Goal: Check status: Check status

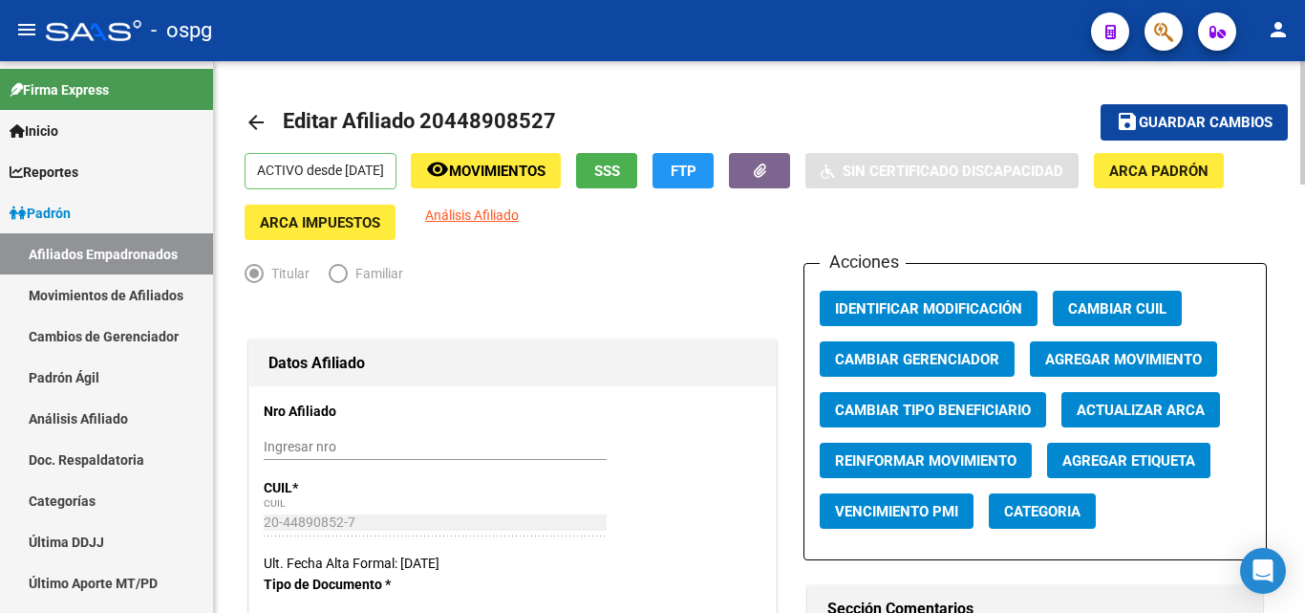
click at [1292, 0] on html "menu - ospg person Firma Express Inicio Calendario SSS Instructivos Contacto OS…" at bounding box center [652, 306] width 1305 height 613
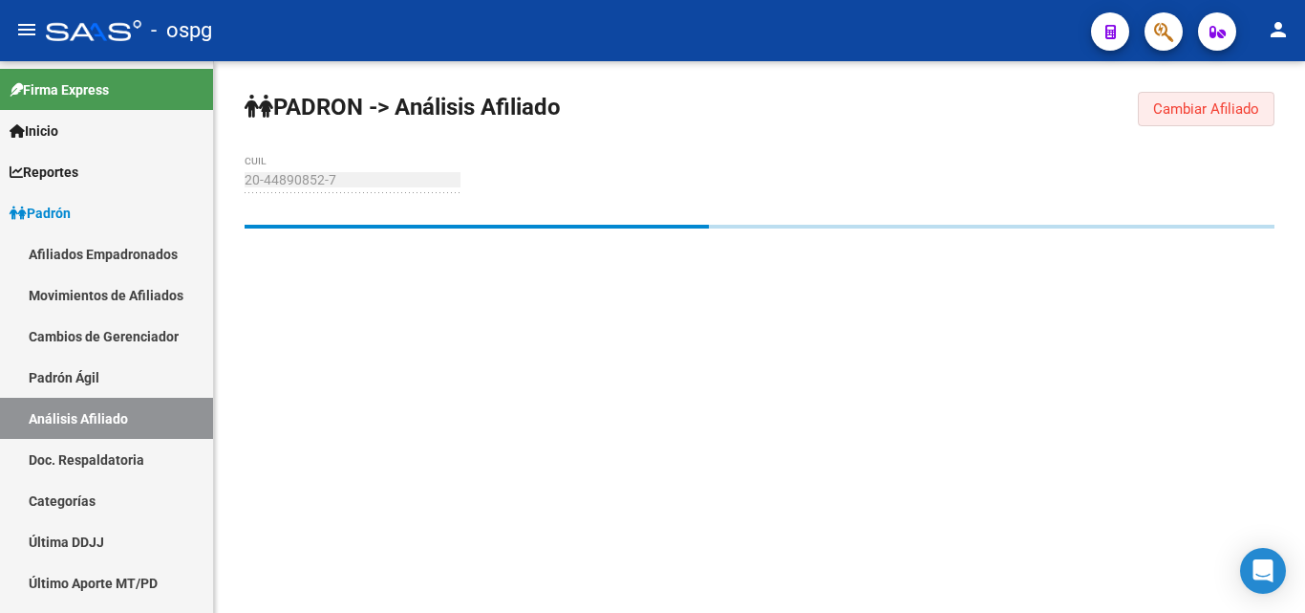
click at [1170, 113] on span "Cambiar Afiliado" at bounding box center [1206, 108] width 106 height 17
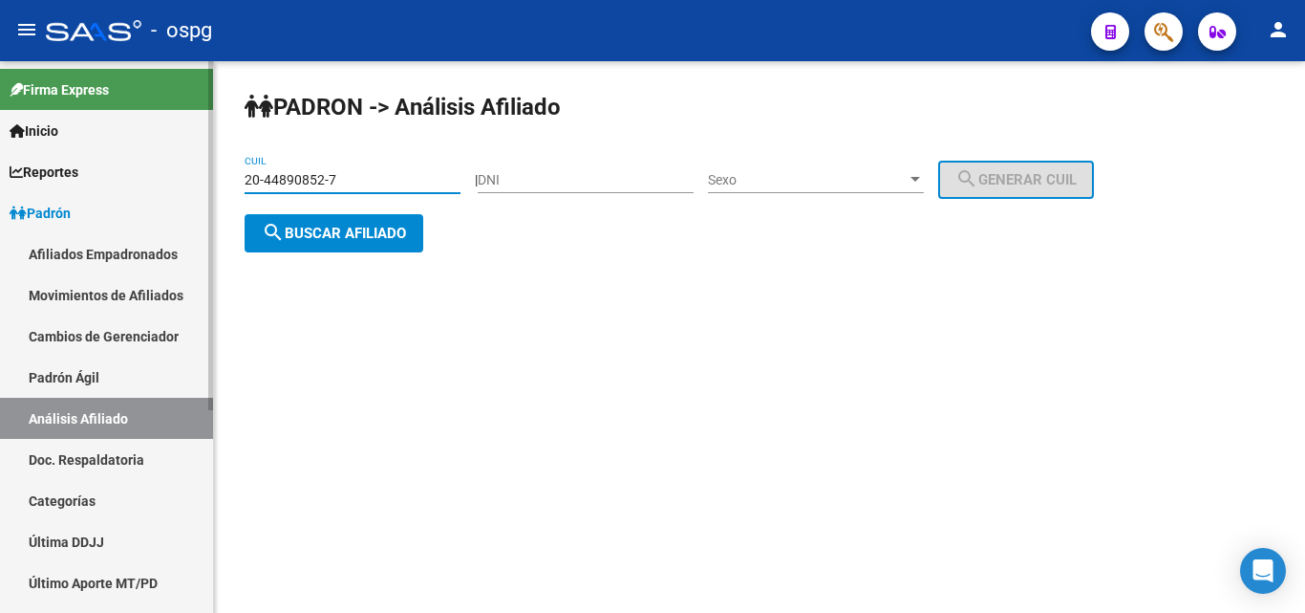
drag, startPoint x: 340, startPoint y: 183, endPoint x: 113, endPoint y: 172, distance: 227.7
click at [113, 172] on mat-sidenav-container "Firma Express Inicio Calendario SSS Instructivos Contacto OS Reportes Ingresos …" at bounding box center [652, 336] width 1305 height 551
type input "27-13245671-8"
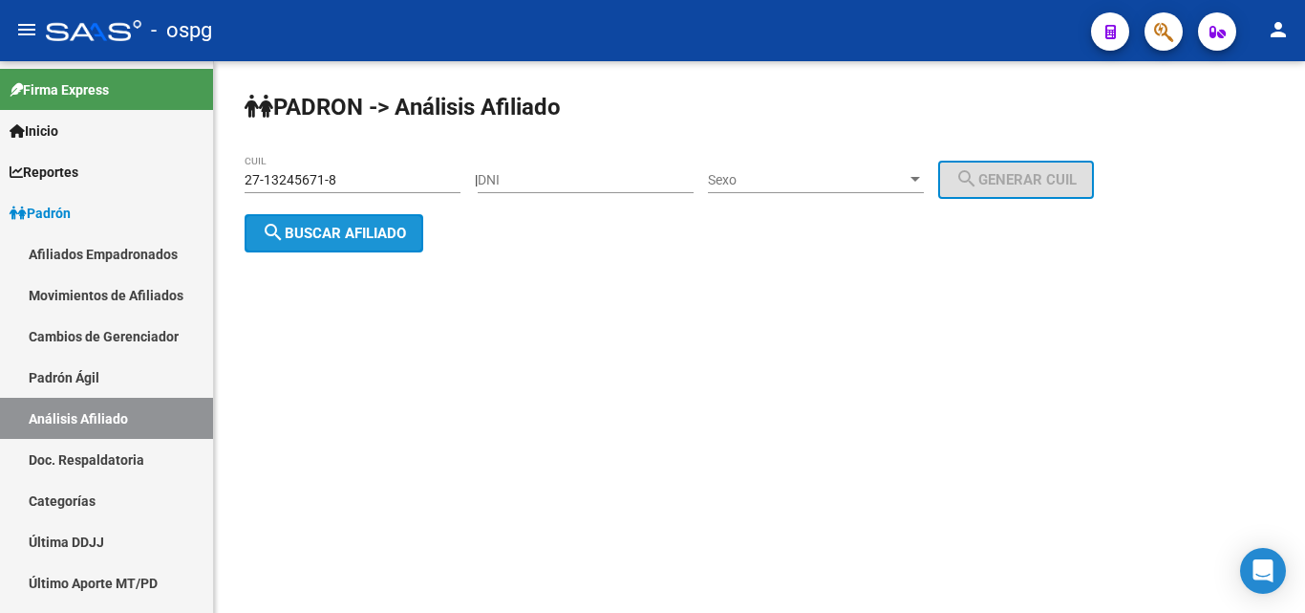
click at [331, 229] on span "search Buscar afiliado" at bounding box center [334, 233] width 144 height 17
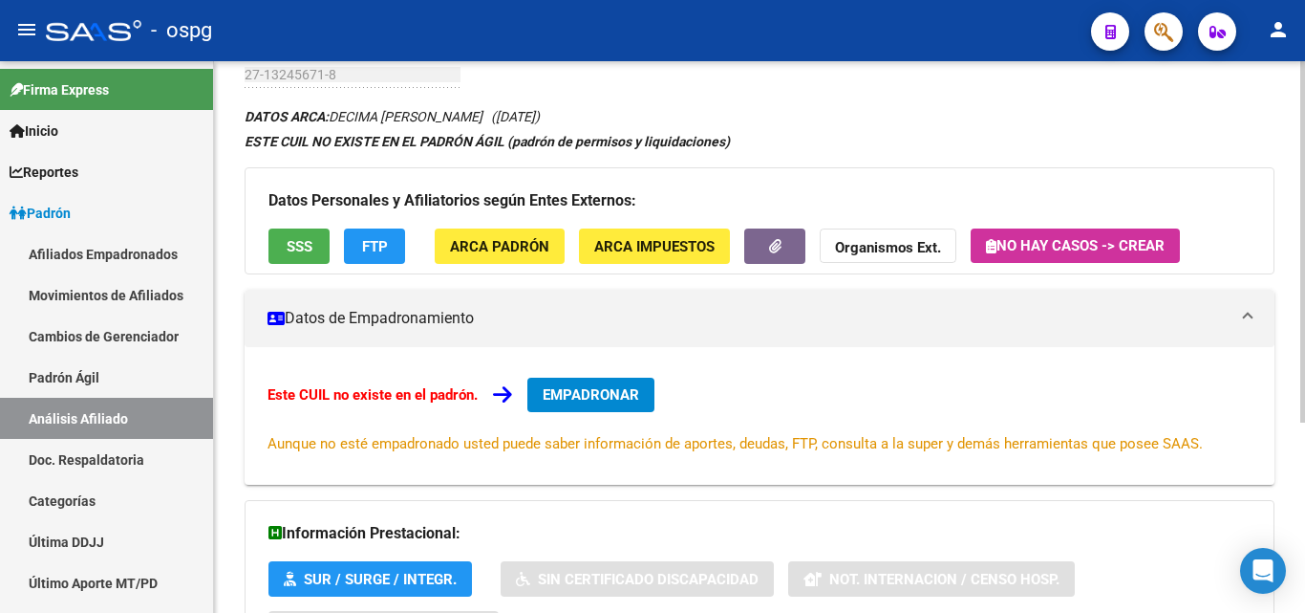
scroll to position [102, 0]
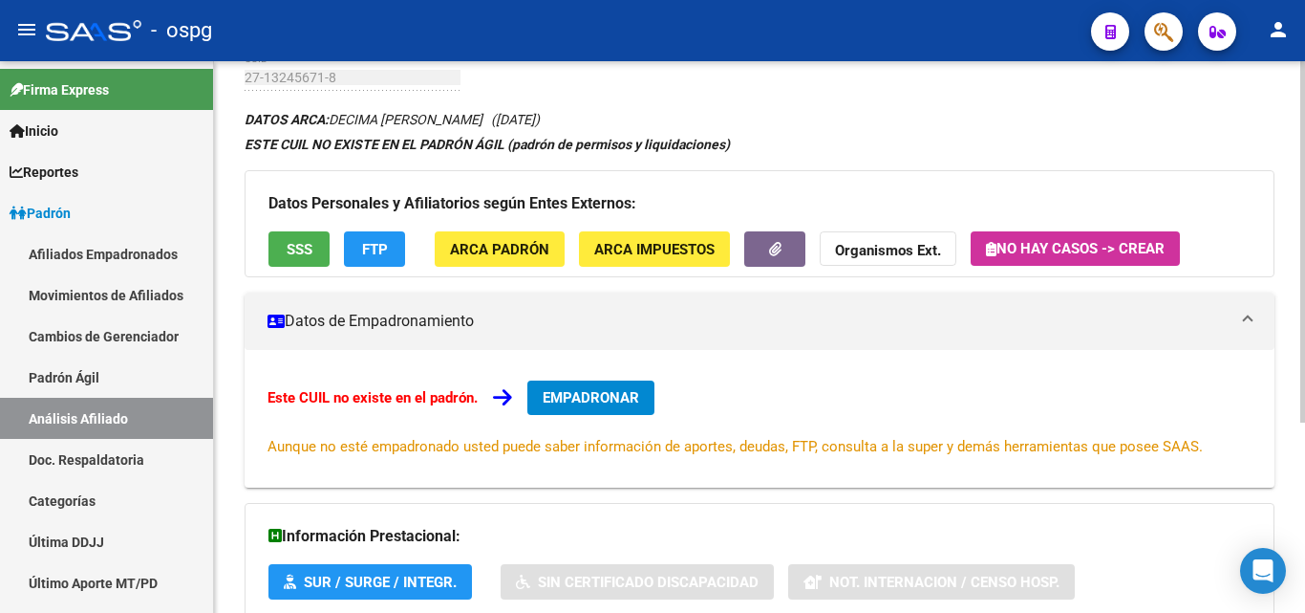
click at [1304, 399] on div at bounding box center [1303, 308] width 5 height 361
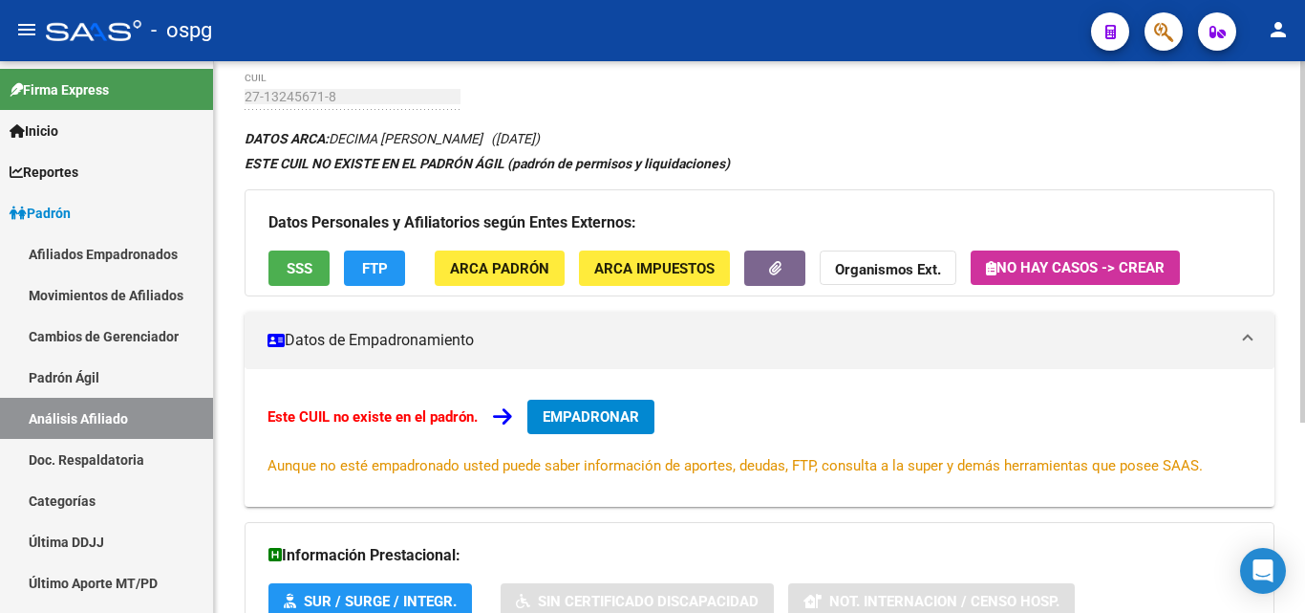
click at [1304, 371] on div at bounding box center [1303, 296] width 5 height 361
